Goal: Information Seeking & Learning: Learn about a topic

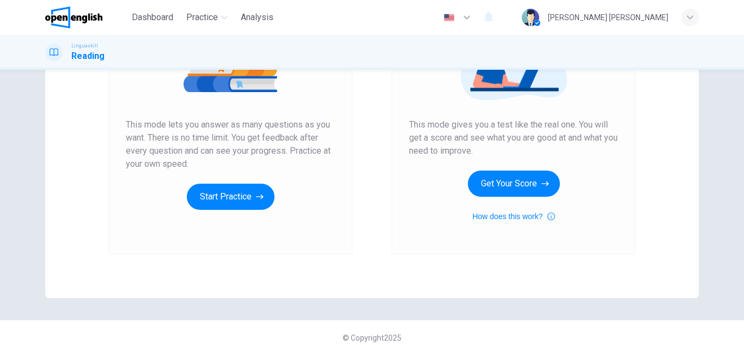
scroll to position [173, 0]
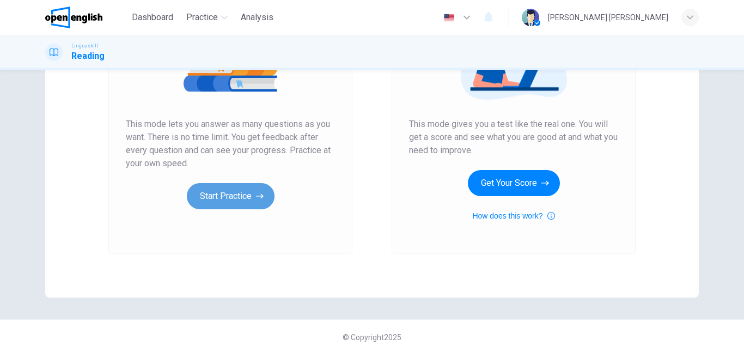
click at [229, 188] on button "Start Practice" at bounding box center [231, 196] width 88 height 26
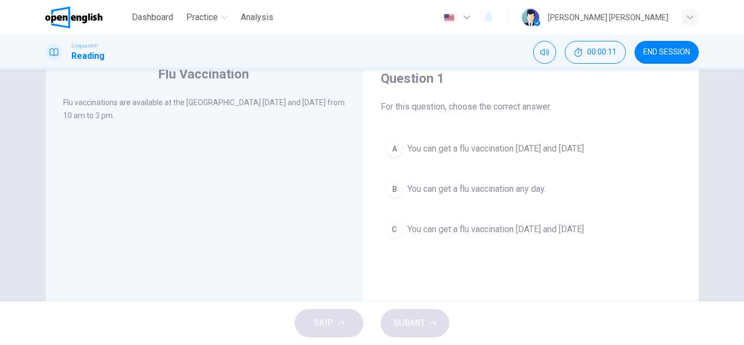
scroll to position [45, 0]
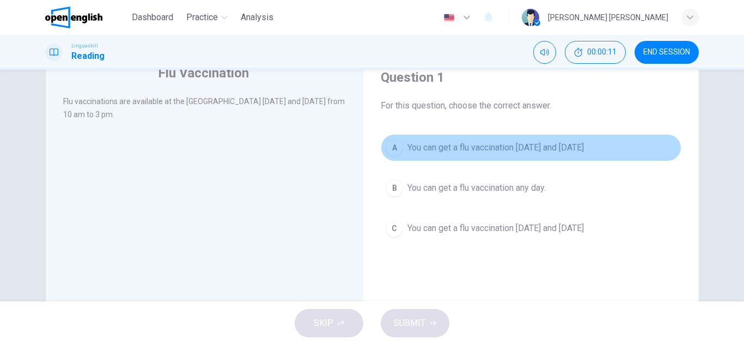
click at [493, 151] on span "You can get a flu vaccination [DATE] and [DATE]" at bounding box center [495, 147] width 176 height 13
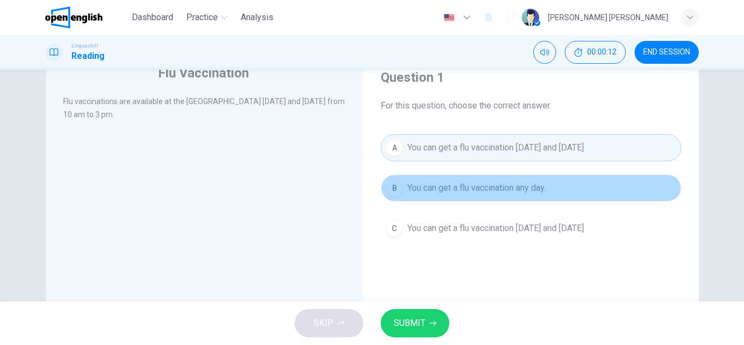
click at [452, 186] on span "You can get a flu vaccination any day." at bounding box center [476, 187] width 138 height 13
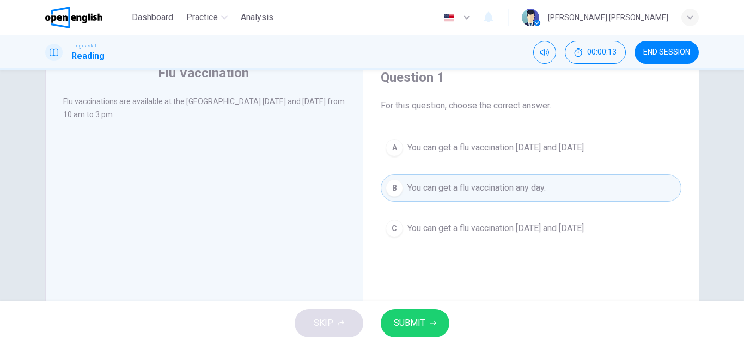
click at [474, 235] on button "C You can get a flu vaccination [DATE] and [DATE]" at bounding box center [531, 228] width 301 height 27
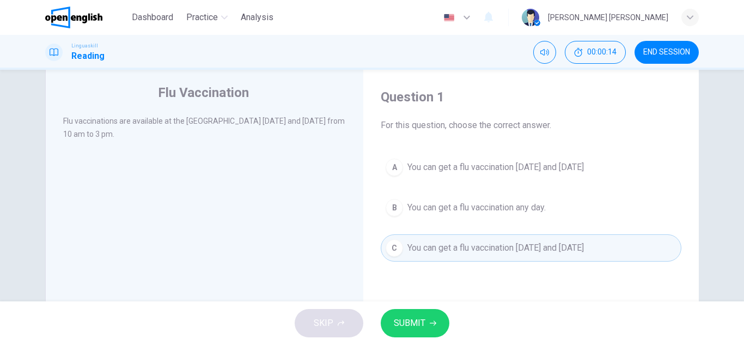
scroll to position [25, 0]
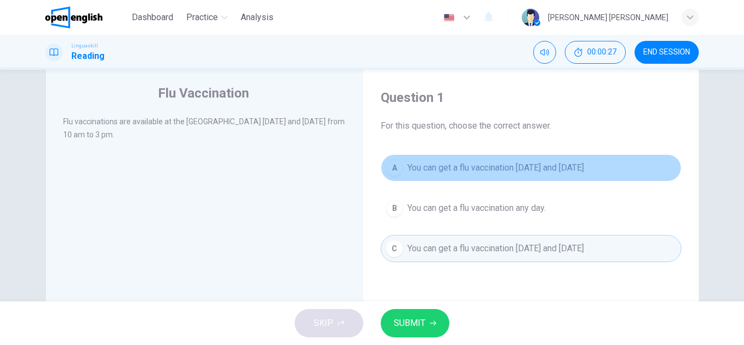
click at [489, 162] on span "You can get a flu vaccination [DATE] and [DATE]" at bounding box center [495, 167] width 176 height 13
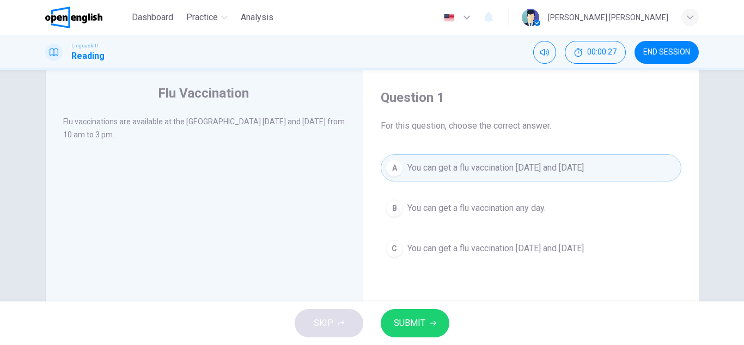
click at [410, 318] on span "SUBMIT" at bounding box center [410, 322] width 32 height 15
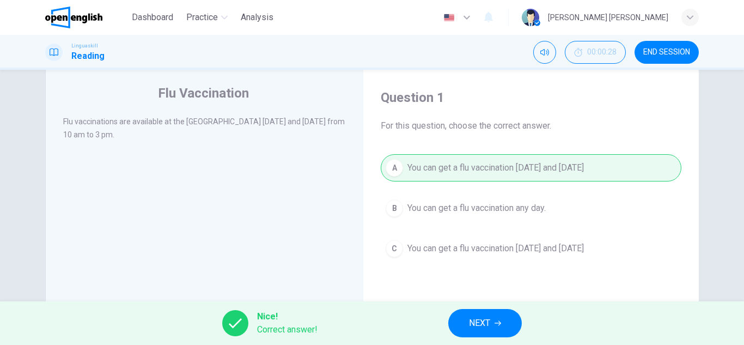
click at [488, 321] on span "NEXT" at bounding box center [479, 322] width 21 height 15
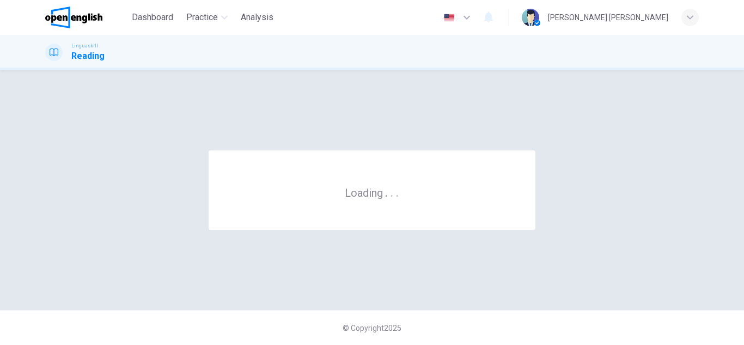
scroll to position [0, 0]
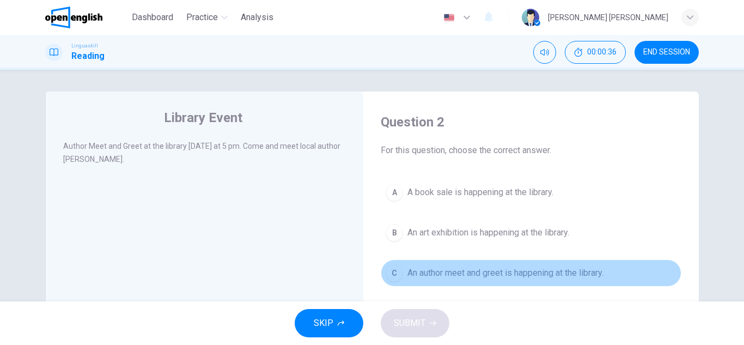
click at [462, 267] on span "An author meet and greet is happening at the library." at bounding box center [505, 272] width 196 height 13
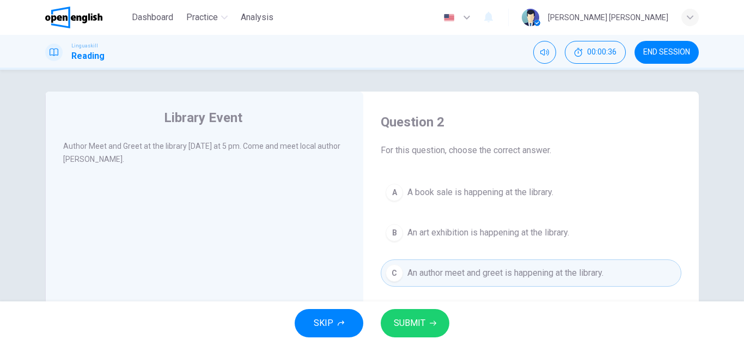
click at [407, 315] on button "SUBMIT" at bounding box center [415, 323] width 69 height 28
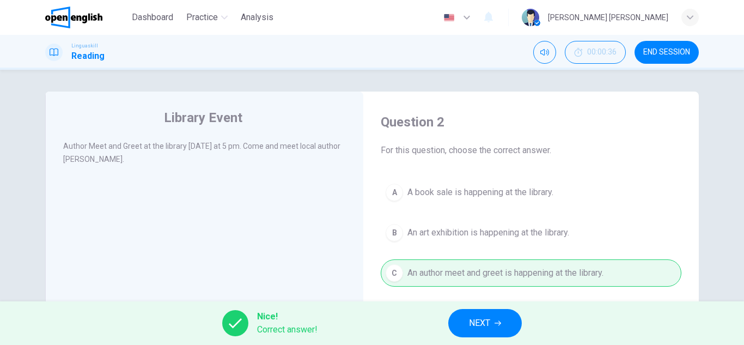
click at [481, 328] on span "NEXT" at bounding box center [479, 322] width 21 height 15
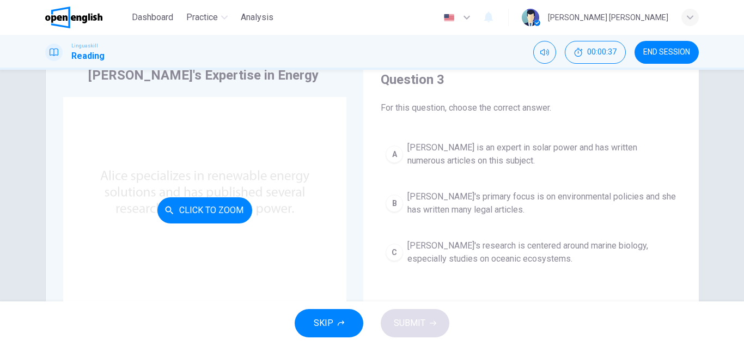
scroll to position [43, 0]
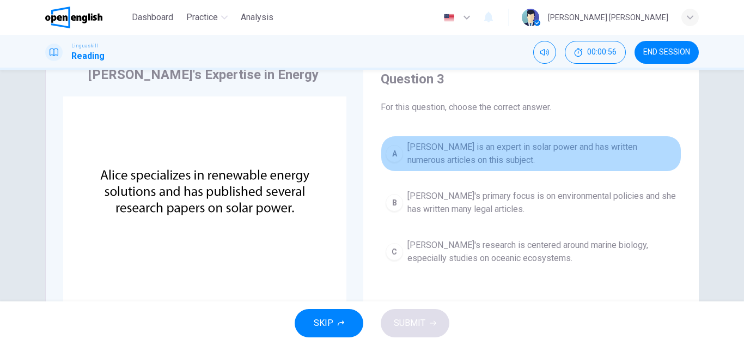
click at [474, 145] on span "[PERSON_NAME] is an expert in solar power and has written numerous articles on …" at bounding box center [541, 153] width 269 height 26
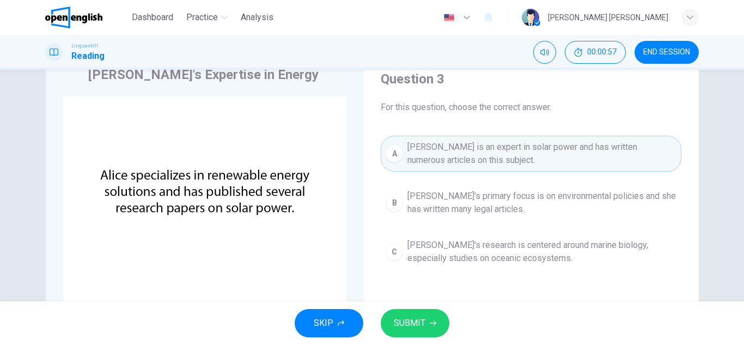
click at [421, 319] on span "SUBMIT" at bounding box center [410, 322] width 32 height 15
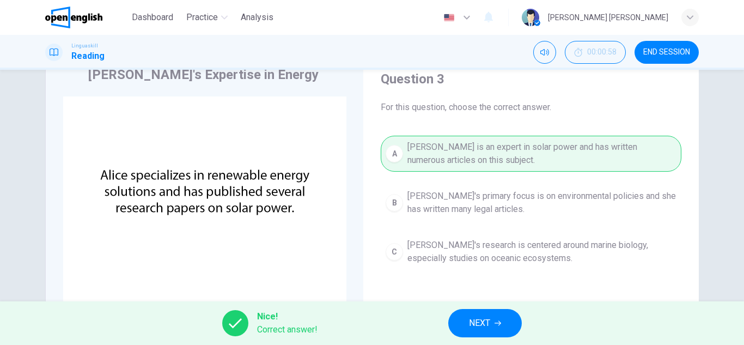
click at [491, 315] on button "NEXT" at bounding box center [485, 323] width 74 height 28
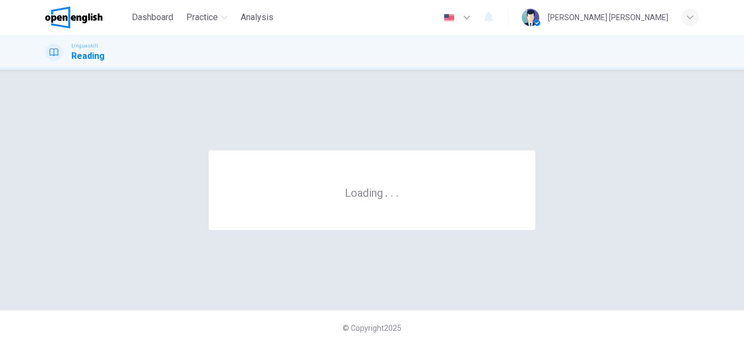
scroll to position [0, 0]
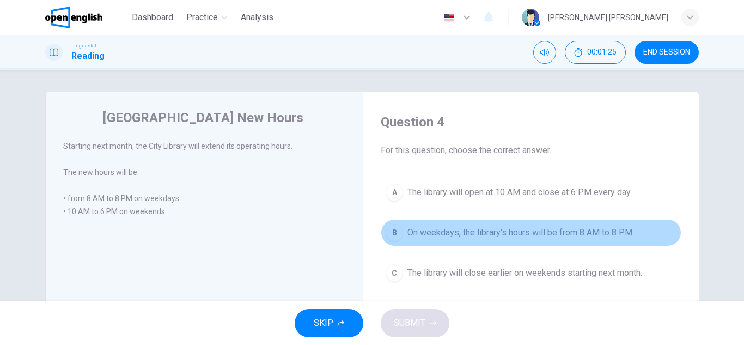
click at [470, 240] on button "B On weekdays, the library's hours will be from 8 AM to 8 PM." at bounding box center [531, 232] width 301 height 27
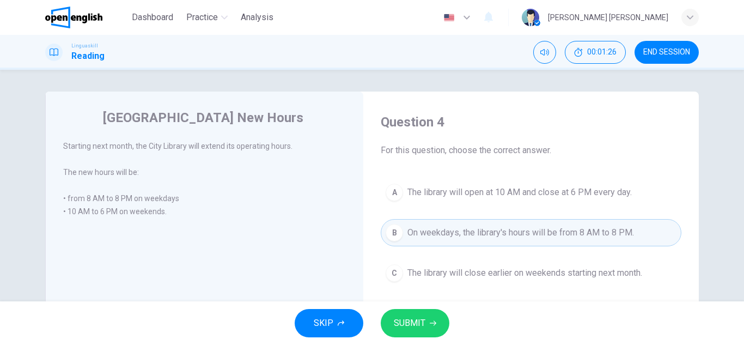
click at [418, 308] on div "SKIP SUBMIT" at bounding box center [372, 323] width 744 height 44
click at [415, 321] on span "SUBMIT" at bounding box center [410, 322] width 32 height 15
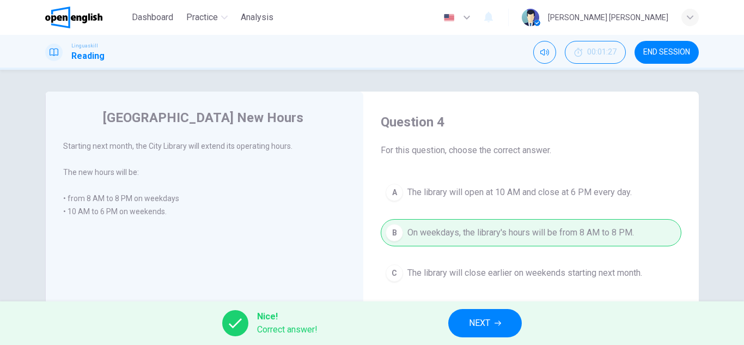
click at [470, 318] on span "NEXT" at bounding box center [479, 322] width 21 height 15
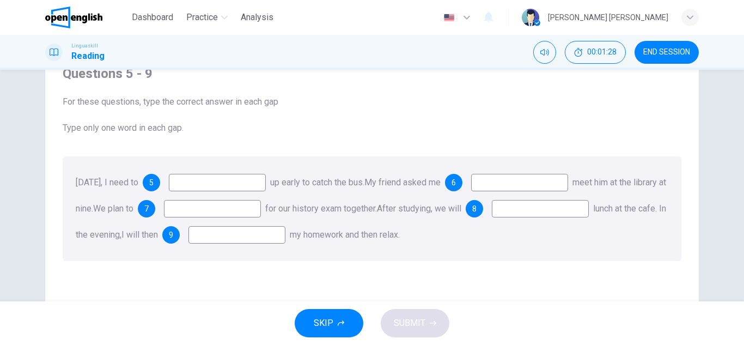
scroll to position [49, 0]
click at [223, 180] on input at bounding box center [217, 181] width 97 height 17
type input "***"
click at [526, 185] on input at bounding box center [519, 181] width 97 height 17
type input "****"
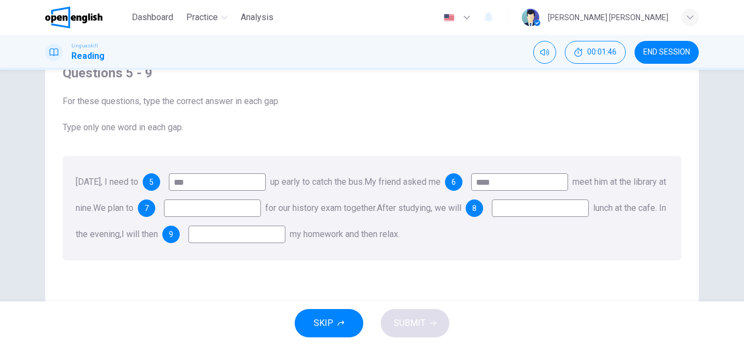
click at [261, 205] on input at bounding box center [212, 207] width 97 height 17
type input "****"
click at [492, 217] on input at bounding box center [540, 207] width 97 height 17
type input "***"
click at [285, 234] on input at bounding box center [236, 233] width 97 height 17
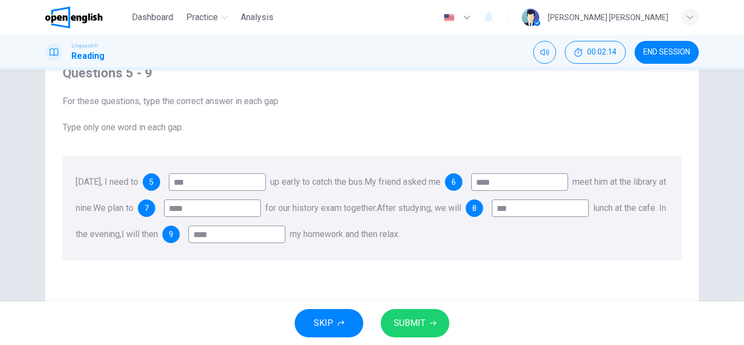
type input "****"
click at [423, 322] on span "SUBMIT" at bounding box center [410, 322] width 32 height 15
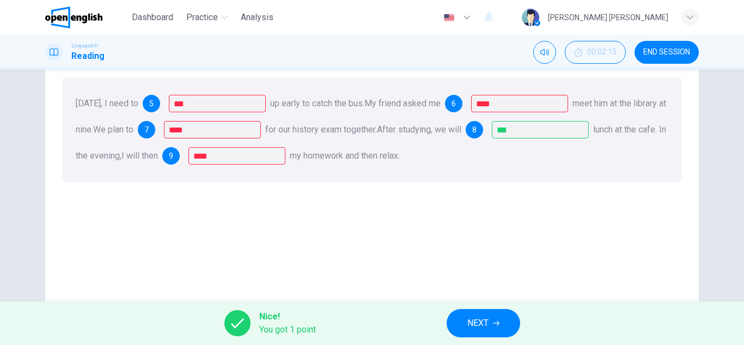
scroll to position [127, 0]
click at [171, 102] on div "5 ***" at bounding box center [204, 103] width 123 height 17
click at [489, 330] on button "NEXT" at bounding box center [483, 323] width 74 height 28
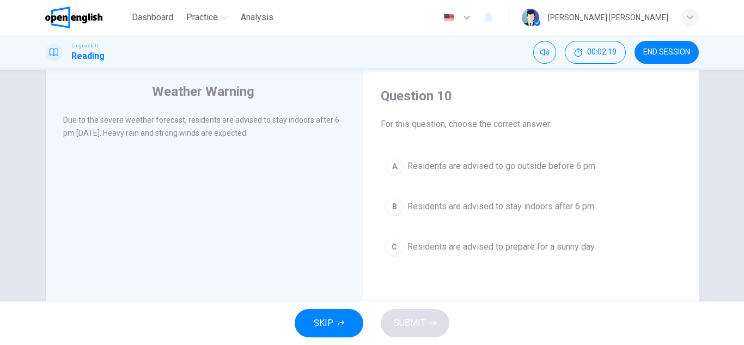
scroll to position [27, 0]
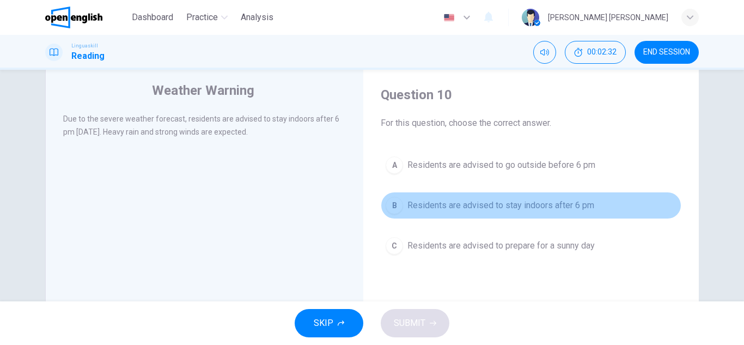
click at [515, 215] on button "B Residents are advised to stay indoors after 6 pm" at bounding box center [531, 205] width 301 height 27
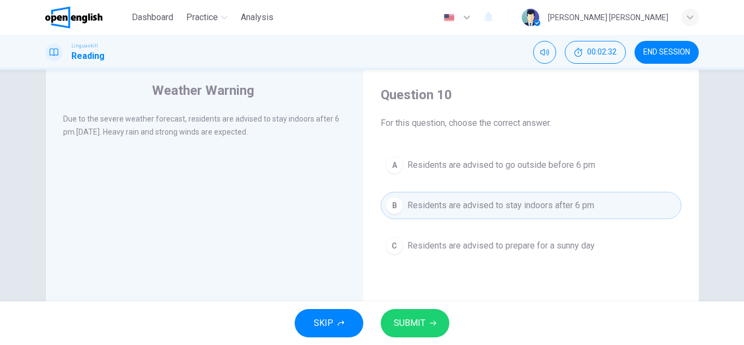
click at [423, 312] on button "SUBMIT" at bounding box center [415, 323] width 69 height 28
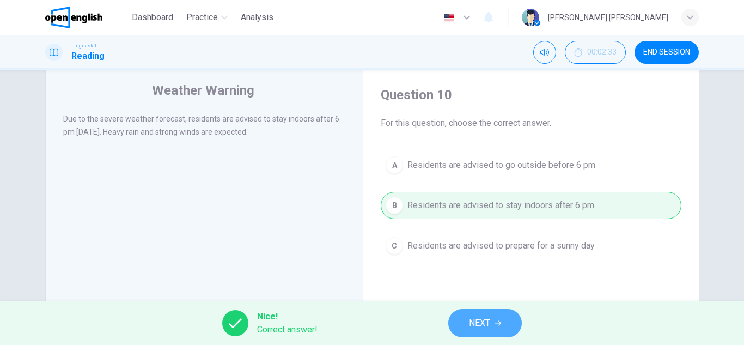
click at [492, 320] on button "NEXT" at bounding box center [485, 323] width 74 height 28
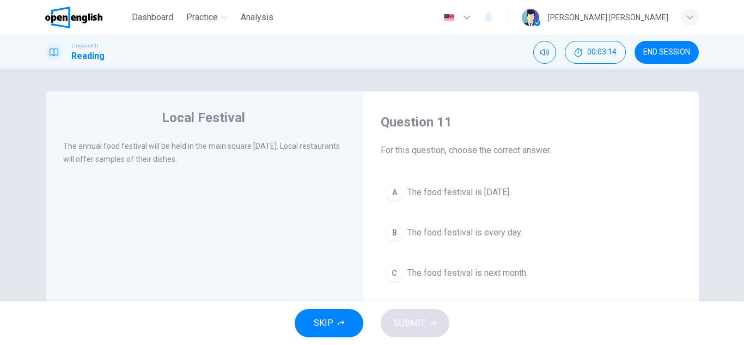
click at [472, 198] on span "The food festival is [DATE]." at bounding box center [458, 192] width 103 height 13
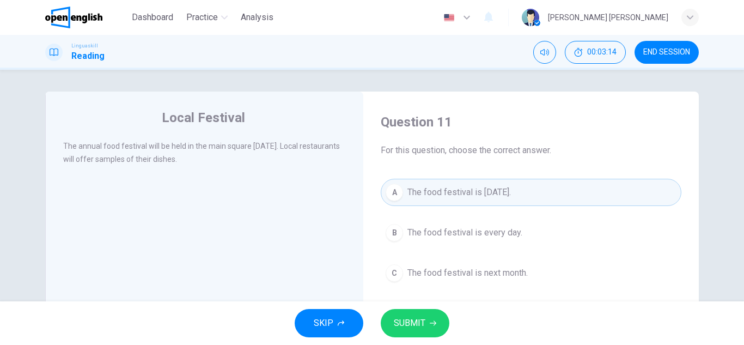
click at [407, 321] on span "SUBMIT" at bounding box center [410, 322] width 32 height 15
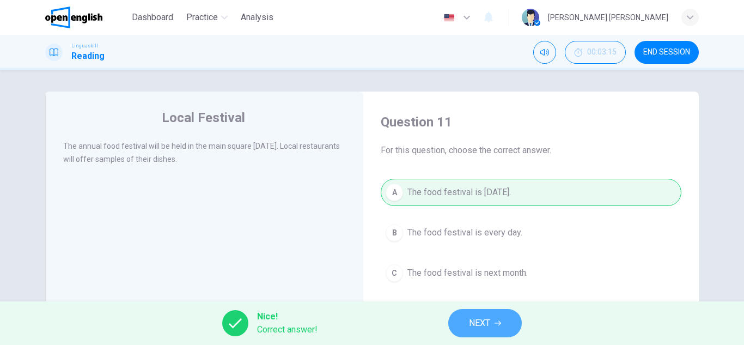
click at [466, 311] on button "NEXT" at bounding box center [485, 323] width 74 height 28
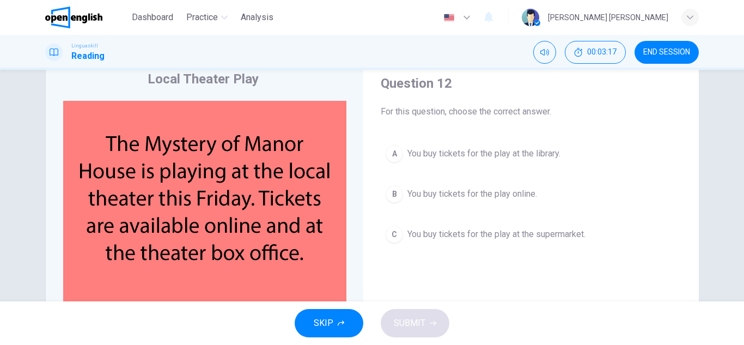
scroll to position [34, 0]
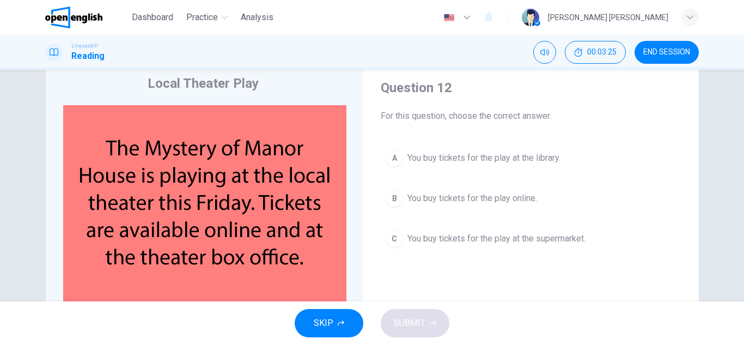
click at [414, 195] on span "You buy tickets for the play online." at bounding box center [472, 198] width 130 height 13
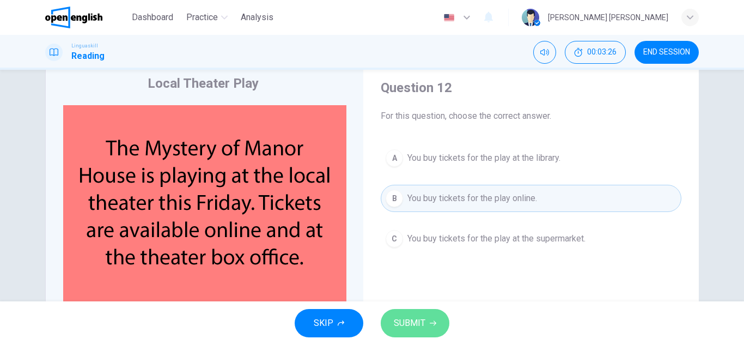
click at [409, 328] on span "SUBMIT" at bounding box center [410, 322] width 32 height 15
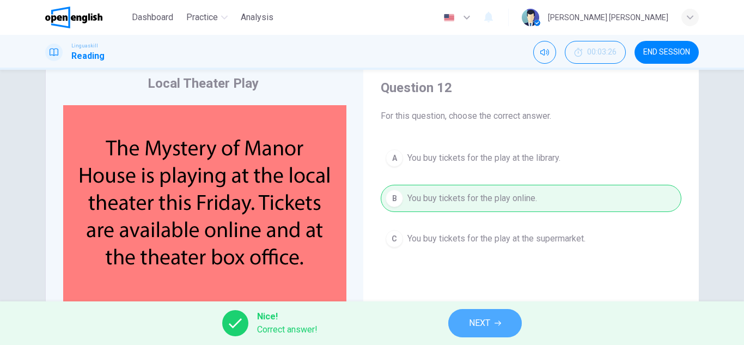
click at [461, 322] on button "NEXT" at bounding box center [485, 323] width 74 height 28
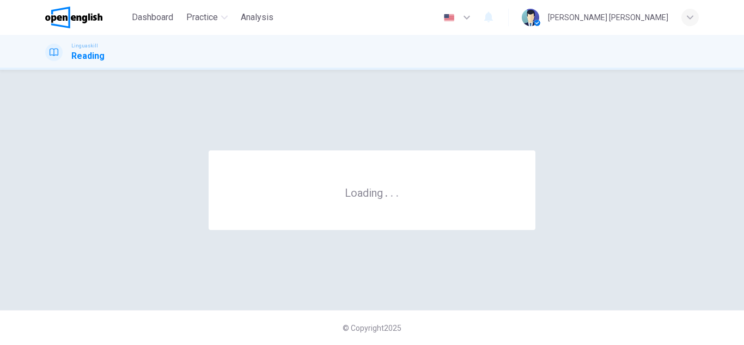
scroll to position [0, 0]
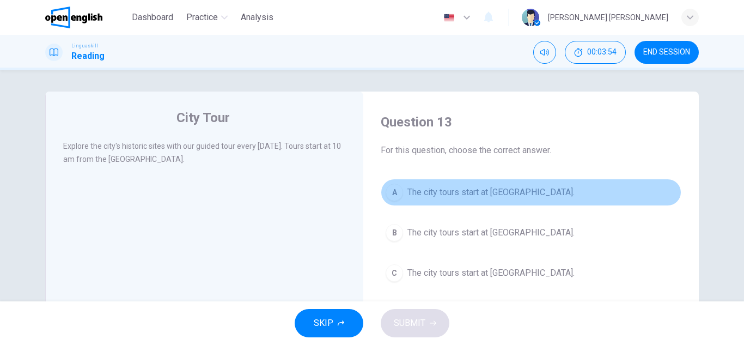
click at [474, 198] on span "The city tours start at [GEOGRAPHIC_DATA]." at bounding box center [490, 192] width 167 height 13
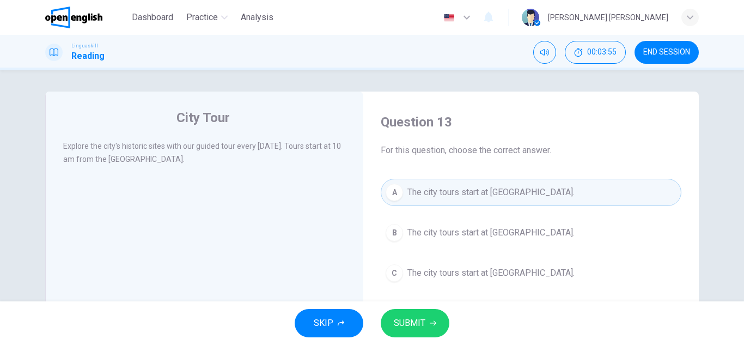
click at [437, 315] on button "SUBMIT" at bounding box center [415, 323] width 69 height 28
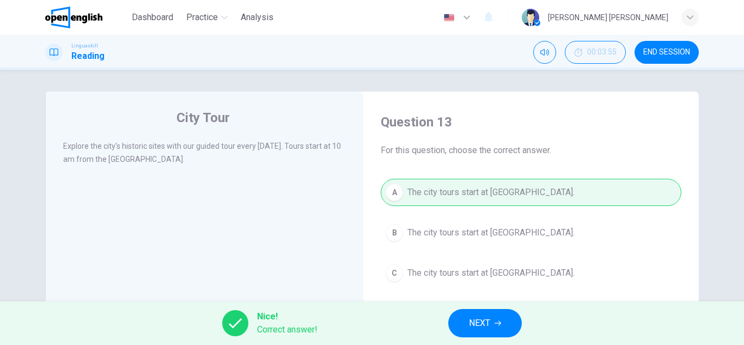
click at [481, 328] on span "NEXT" at bounding box center [479, 322] width 21 height 15
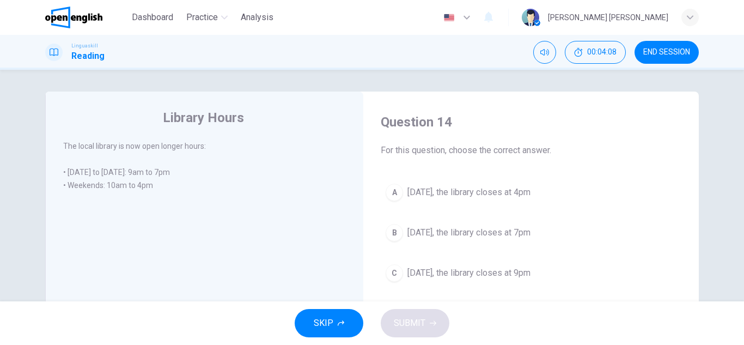
click at [479, 192] on span "[DATE], the library closes at 4pm" at bounding box center [468, 192] width 123 height 13
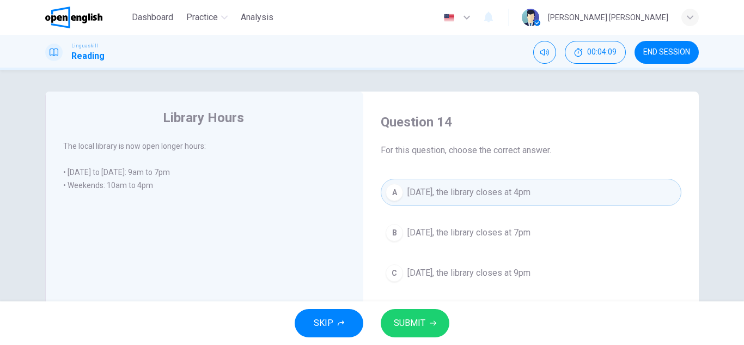
click at [423, 327] on span "SUBMIT" at bounding box center [410, 322] width 32 height 15
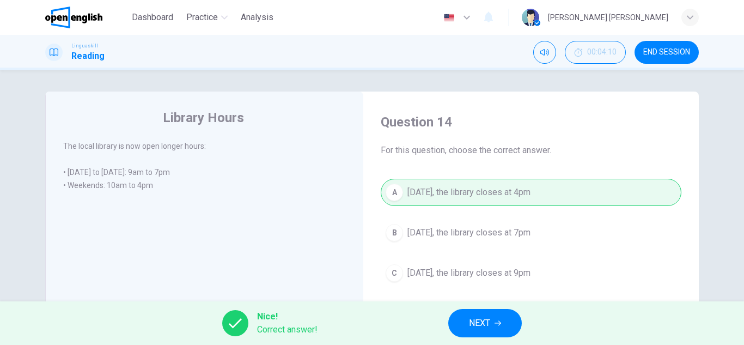
click at [498, 344] on div "Nice! Correct answer! NEXT" at bounding box center [372, 323] width 744 height 44
click at [490, 334] on button "NEXT" at bounding box center [485, 323] width 74 height 28
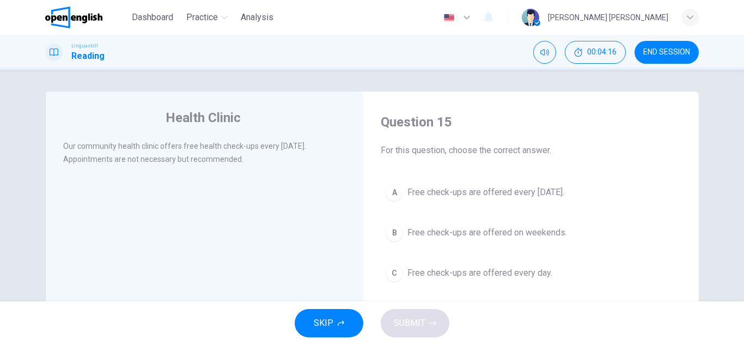
scroll to position [23, 0]
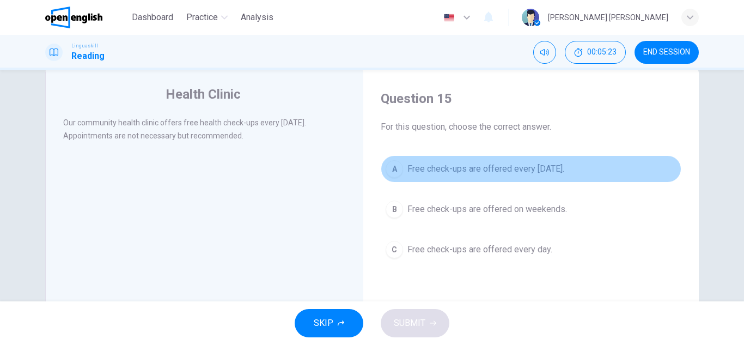
click at [541, 179] on button "A Free check-ups are offered every [DATE]." at bounding box center [531, 168] width 301 height 27
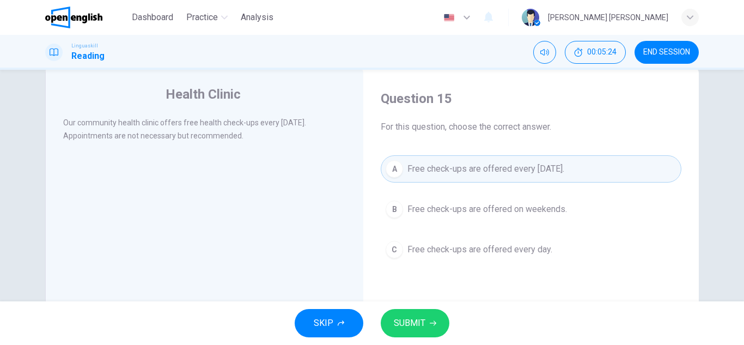
drag, startPoint x: 441, startPoint y: 342, endPoint x: 430, endPoint y: 342, distance: 10.9
click at [430, 342] on div "SKIP SUBMIT" at bounding box center [372, 323] width 744 height 44
click at [424, 327] on span "SUBMIT" at bounding box center [410, 322] width 32 height 15
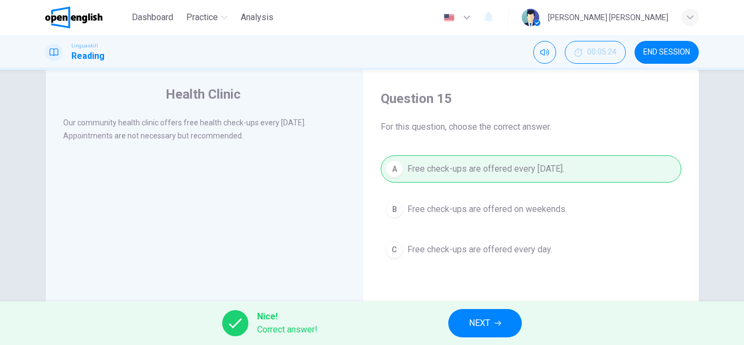
click at [449, 205] on div "A Free check-ups are offered every [DATE]. B Free check-ups are offered on week…" at bounding box center [531, 209] width 301 height 108
click at [495, 323] on icon "button" at bounding box center [497, 323] width 7 height 7
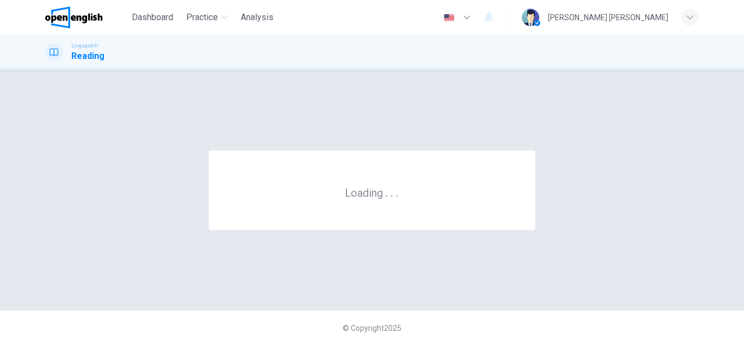
scroll to position [0, 0]
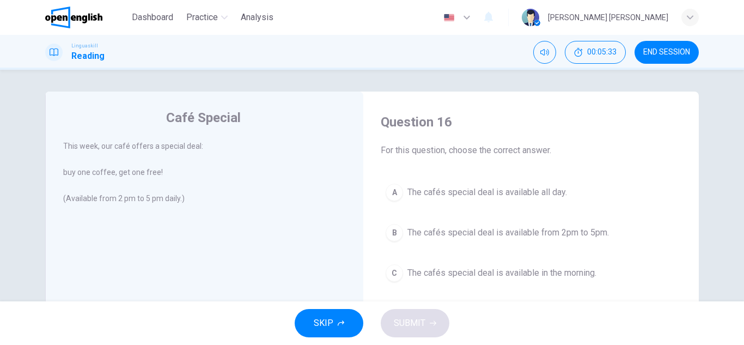
click at [447, 273] on span "The cafés special deal is available in the morning." at bounding box center [501, 272] width 189 height 13
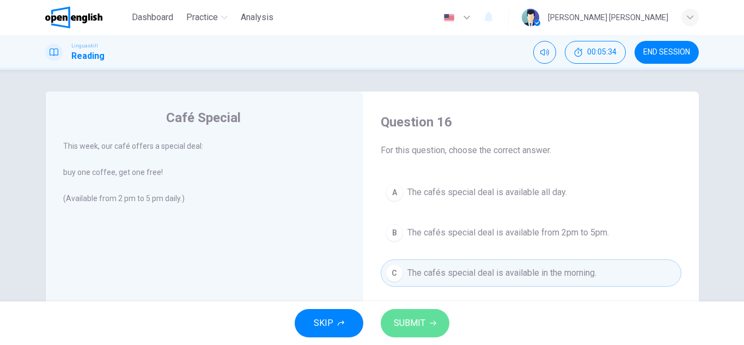
click at [424, 318] on span "SUBMIT" at bounding box center [410, 322] width 32 height 15
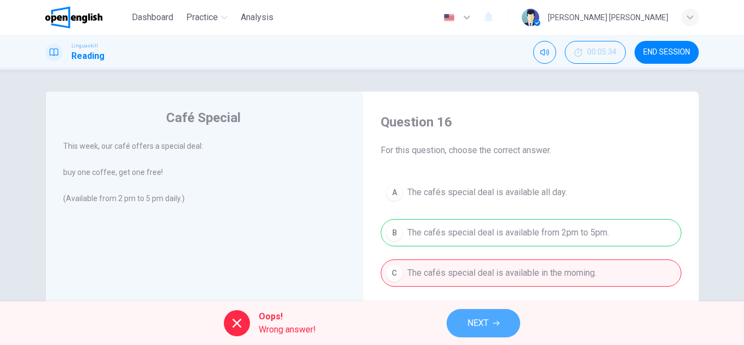
click at [461, 315] on button "NEXT" at bounding box center [483, 323] width 74 height 28
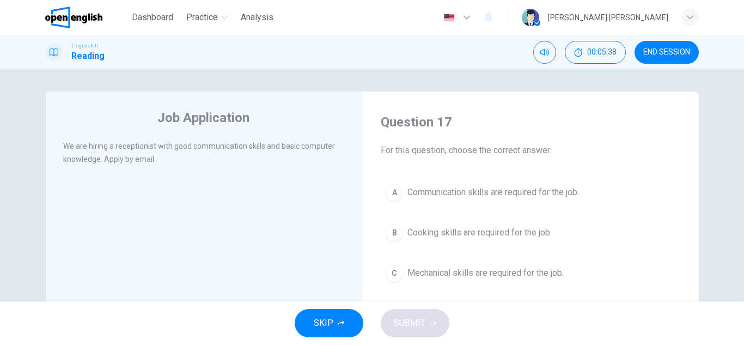
click at [643, 51] on span "END SESSION" at bounding box center [666, 52] width 47 height 9
drag, startPoint x: 102, startPoint y: 150, endPoint x: 126, endPoint y: 149, distance: 24.6
click at [126, 149] on span "We are hiring a receptionist with good communication skills and basic computer …" at bounding box center [199, 153] width 272 height 22
click at [503, 201] on button "A Communication skills are required for the job." at bounding box center [531, 192] width 301 height 27
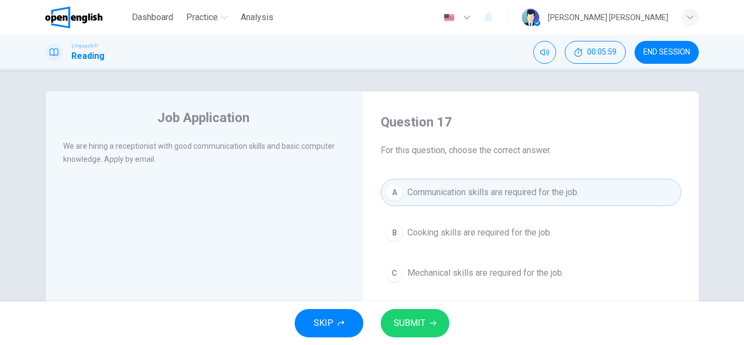
click at [413, 319] on span "SUBMIT" at bounding box center [410, 322] width 32 height 15
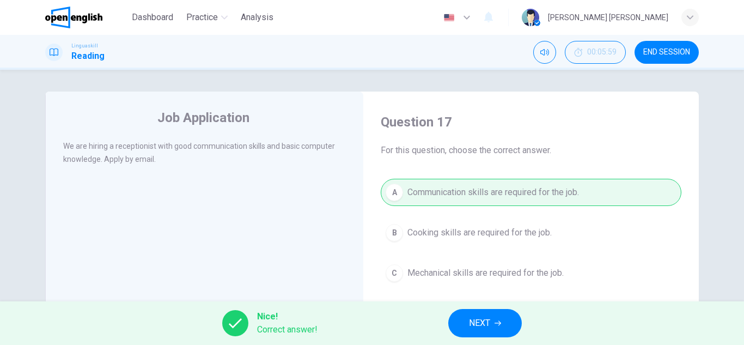
click at [478, 308] on div "Nice! Correct answer! NEXT" at bounding box center [372, 323] width 744 height 44
click at [475, 316] on span "NEXT" at bounding box center [479, 322] width 21 height 15
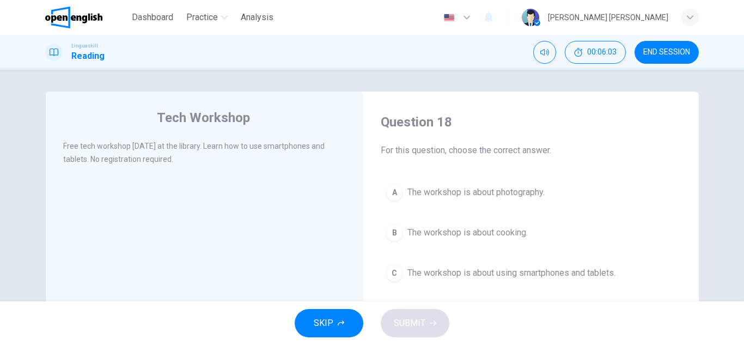
drag, startPoint x: 252, startPoint y: 147, endPoint x: 303, endPoint y: 148, distance: 50.6
click at [303, 148] on span "Free tech workshop [DATE] at the library. Learn how to use smartphones and tabl…" at bounding box center [193, 153] width 261 height 22
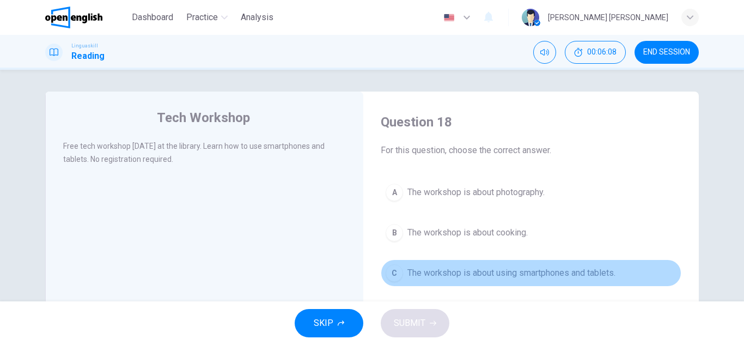
click at [438, 276] on span "The workshop is about using smartphones and tablets." at bounding box center [511, 272] width 208 height 13
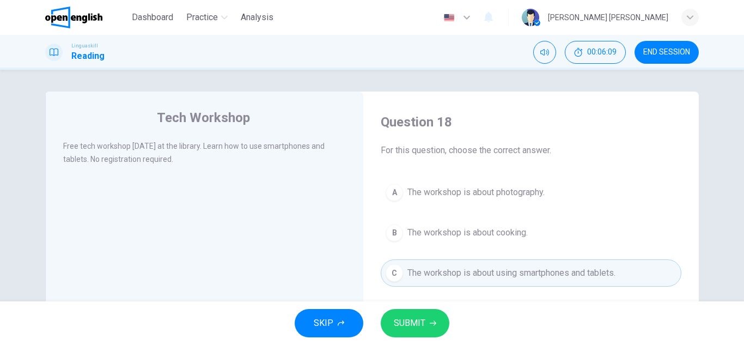
click at [383, 335] on div "SKIP SUBMIT" at bounding box center [372, 323] width 744 height 44
click at [403, 326] on span "SUBMIT" at bounding box center [410, 322] width 32 height 15
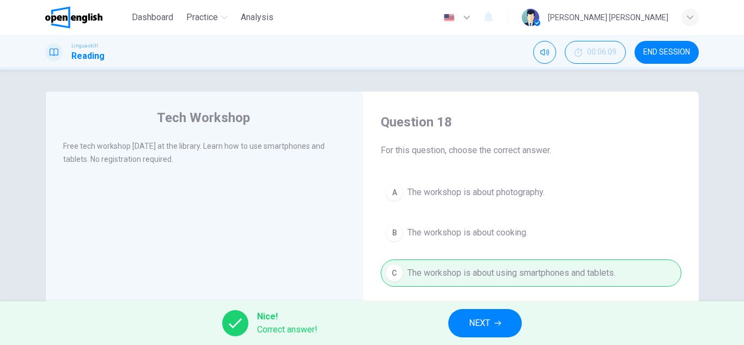
click at [463, 325] on button "NEXT" at bounding box center [485, 323] width 74 height 28
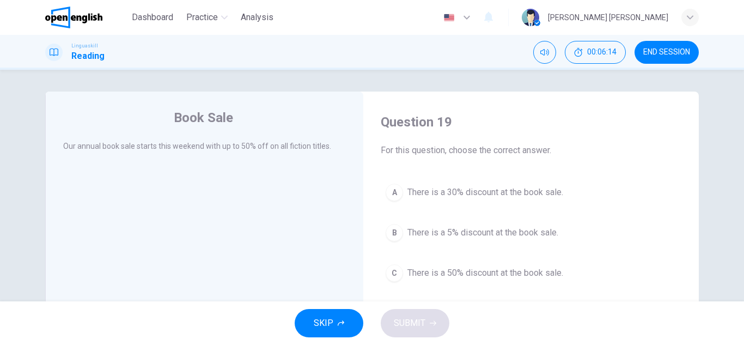
click at [421, 267] on span "There is a 50% discount at the book sale." at bounding box center [485, 272] width 156 height 13
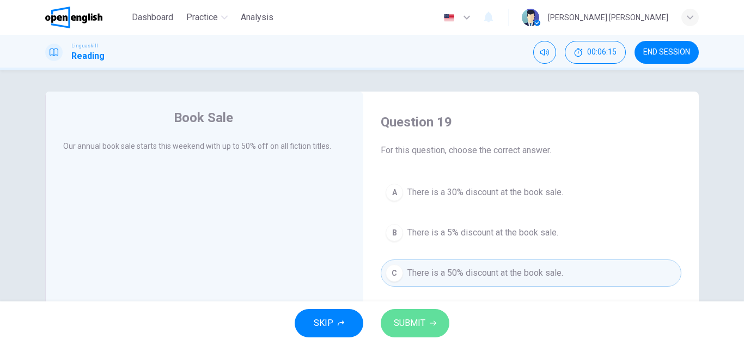
click at [424, 314] on button "SUBMIT" at bounding box center [415, 323] width 69 height 28
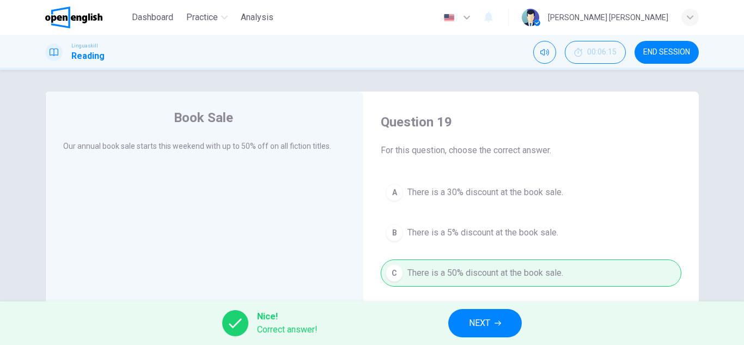
click at [508, 321] on button "NEXT" at bounding box center [485, 323] width 74 height 28
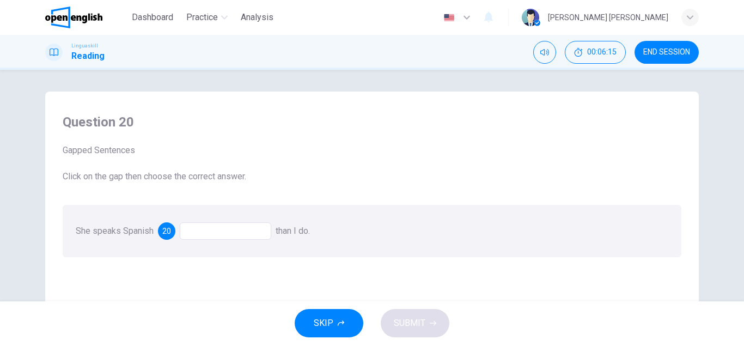
click at [223, 229] on div at bounding box center [225, 230] width 91 height 17
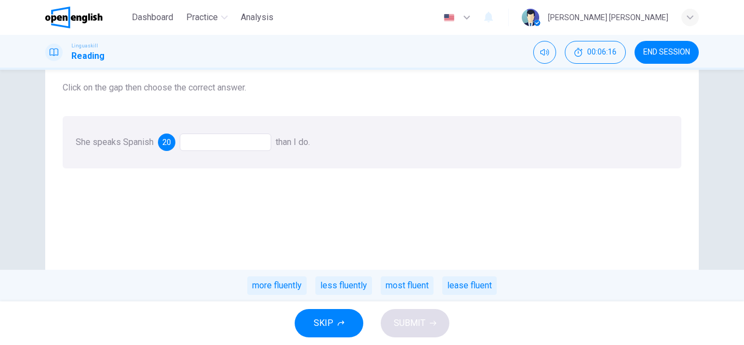
scroll to position [50, 0]
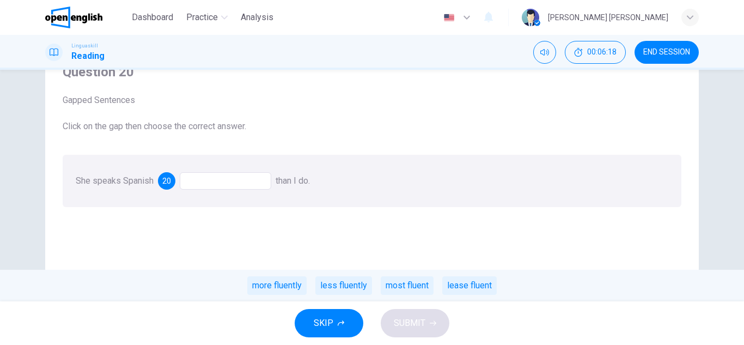
click at [243, 176] on div at bounding box center [225, 180] width 91 height 17
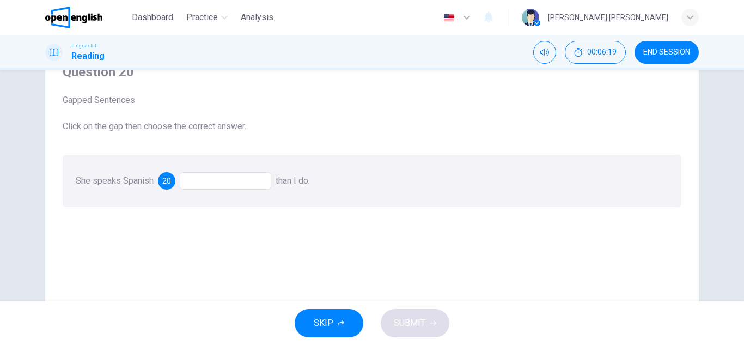
click at [243, 176] on div at bounding box center [225, 180] width 91 height 17
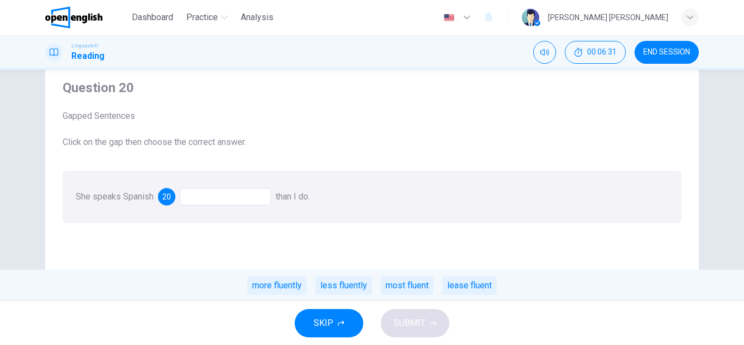
scroll to position [34, 0]
click at [294, 285] on div "more fluently" at bounding box center [276, 285] width 59 height 19
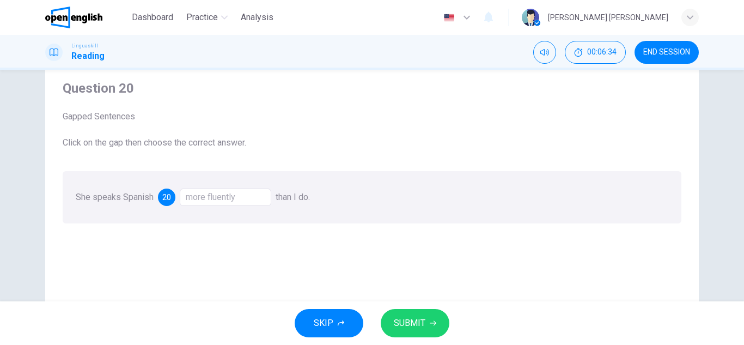
click at [397, 323] on span "SUBMIT" at bounding box center [410, 322] width 32 height 15
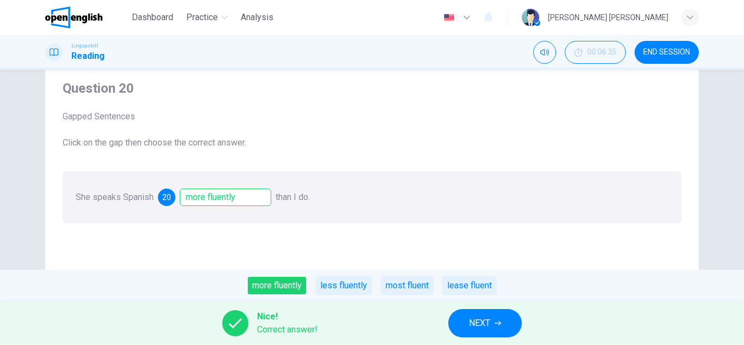
click at [487, 331] on button "NEXT" at bounding box center [485, 323] width 74 height 28
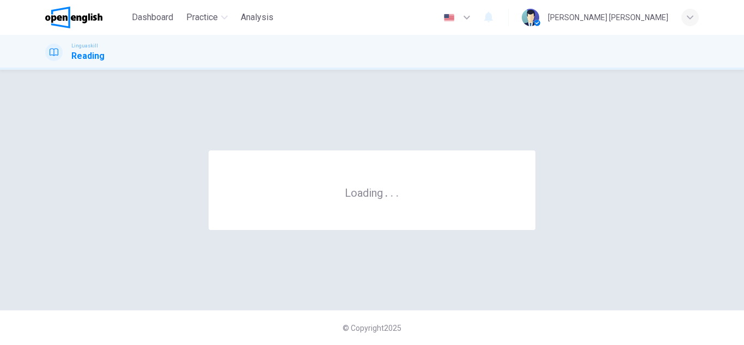
scroll to position [0, 0]
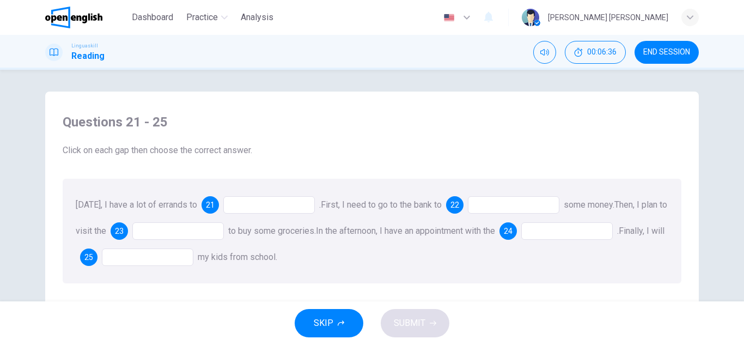
click at [245, 199] on div at bounding box center [268, 204] width 91 height 17
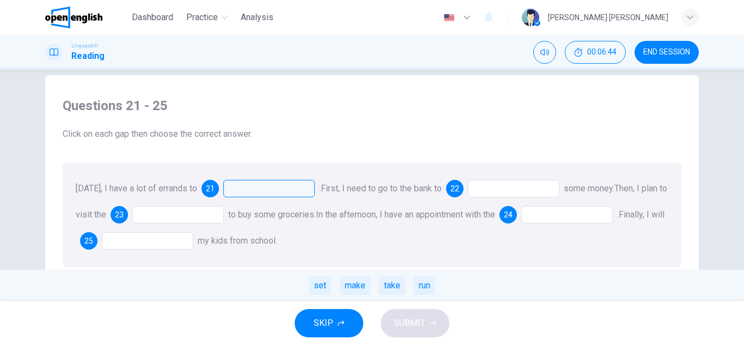
scroll to position [17, 0]
click at [351, 280] on div "make" at bounding box center [355, 285] width 30 height 19
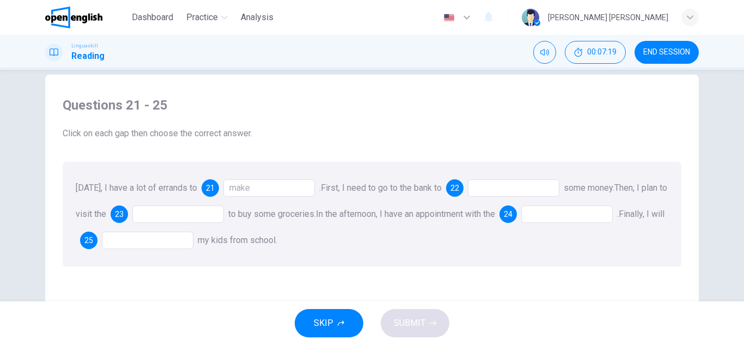
click at [506, 191] on div at bounding box center [513, 187] width 91 height 17
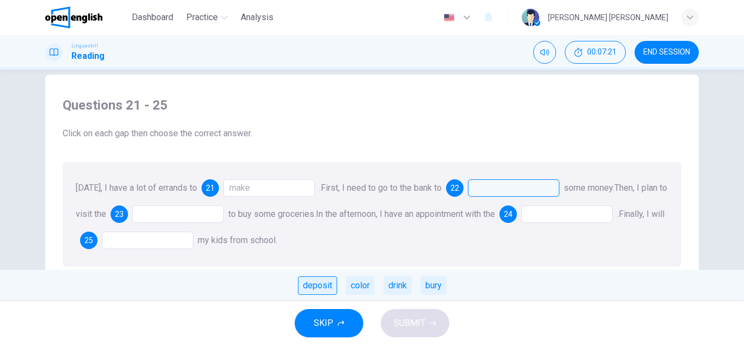
click at [310, 284] on div "deposit" at bounding box center [317, 285] width 39 height 19
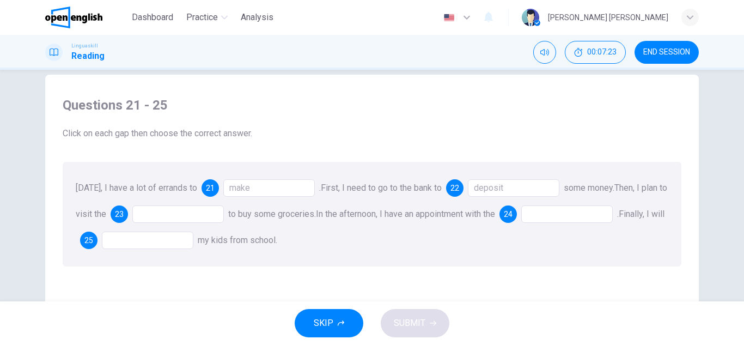
click at [167, 207] on div at bounding box center [177, 213] width 91 height 17
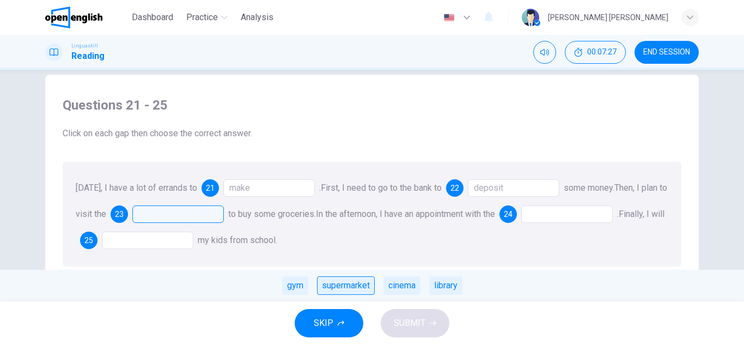
click at [332, 283] on div "supermarket" at bounding box center [346, 285] width 58 height 19
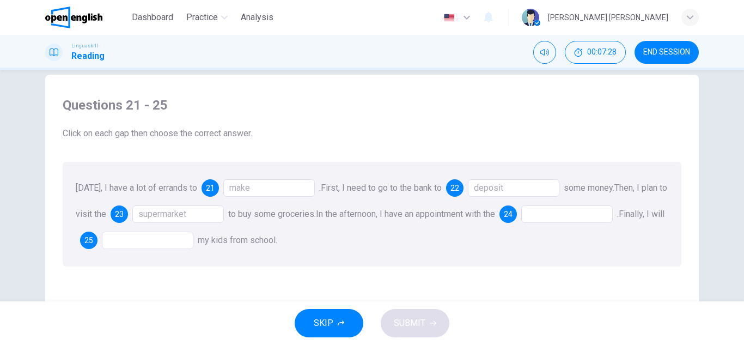
click at [568, 210] on div at bounding box center [566, 213] width 91 height 17
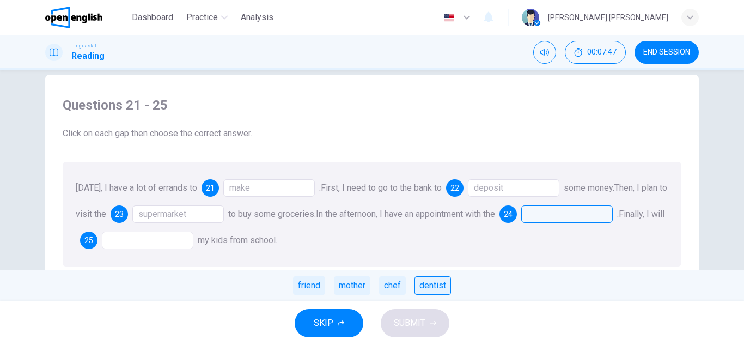
click at [425, 289] on div "dentist" at bounding box center [432, 285] width 36 height 19
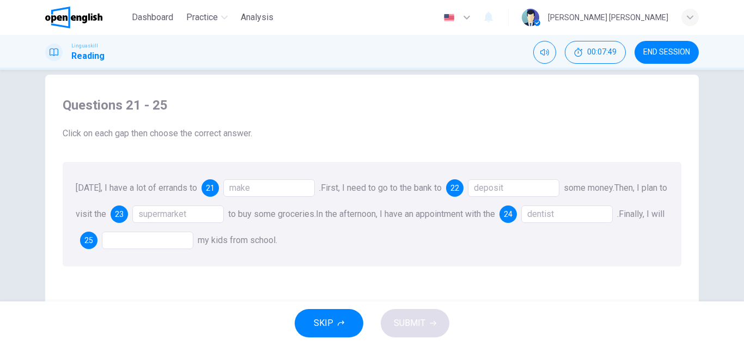
click at [193, 237] on div at bounding box center [147, 239] width 91 height 17
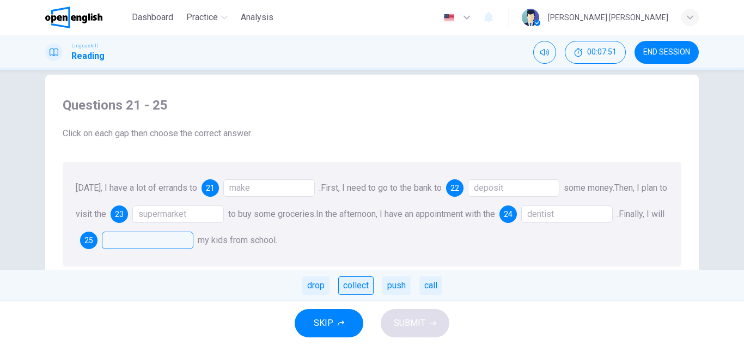
click at [355, 286] on div "collect" at bounding box center [355, 285] width 35 height 19
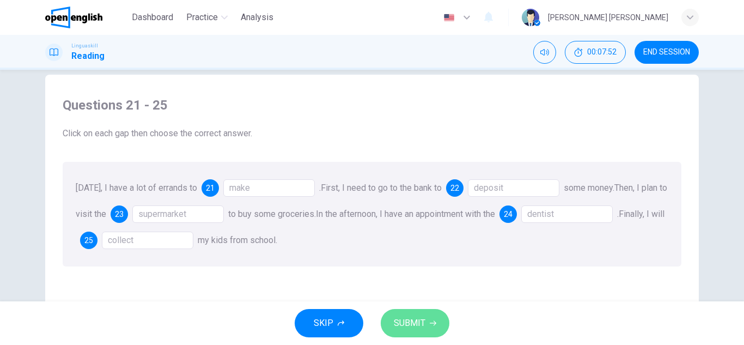
click at [407, 315] on button "SUBMIT" at bounding box center [415, 323] width 69 height 28
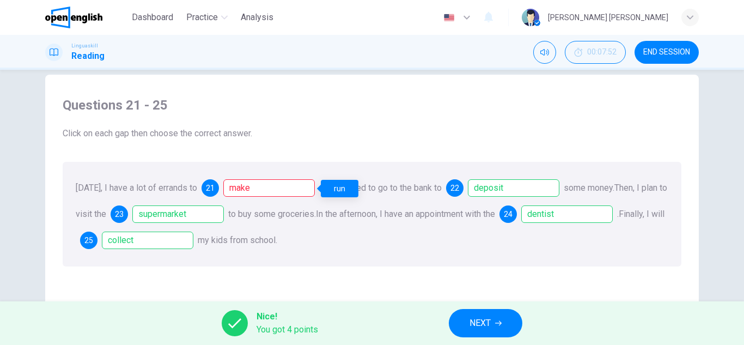
click at [282, 182] on div "make" at bounding box center [268, 187] width 91 height 17
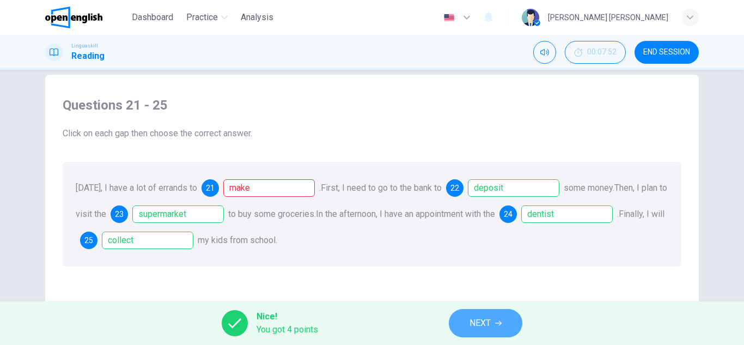
click at [494, 329] on button "NEXT" at bounding box center [486, 323] width 74 height 28
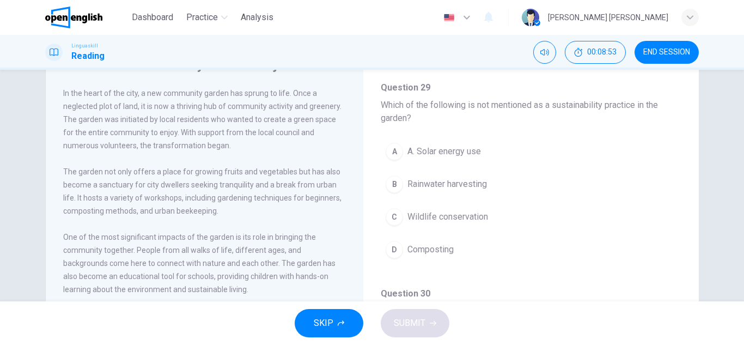
scroll to position [637, 0]
click at [681, 51] on span "END SESSION" at bounding box center [666, 52] width 47 height 9
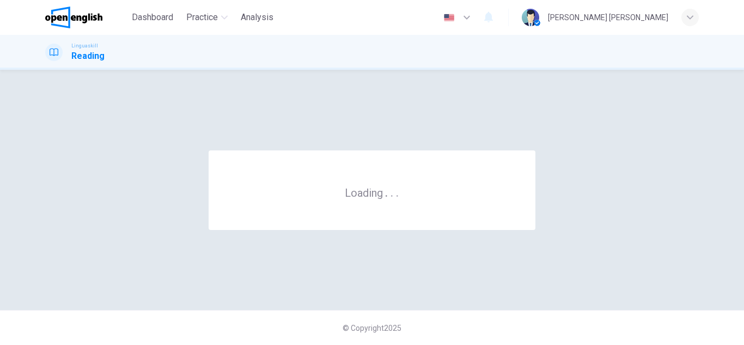
scroll to position [0, 0]
